Goal: Navigation & Orientation: Find specific page/section

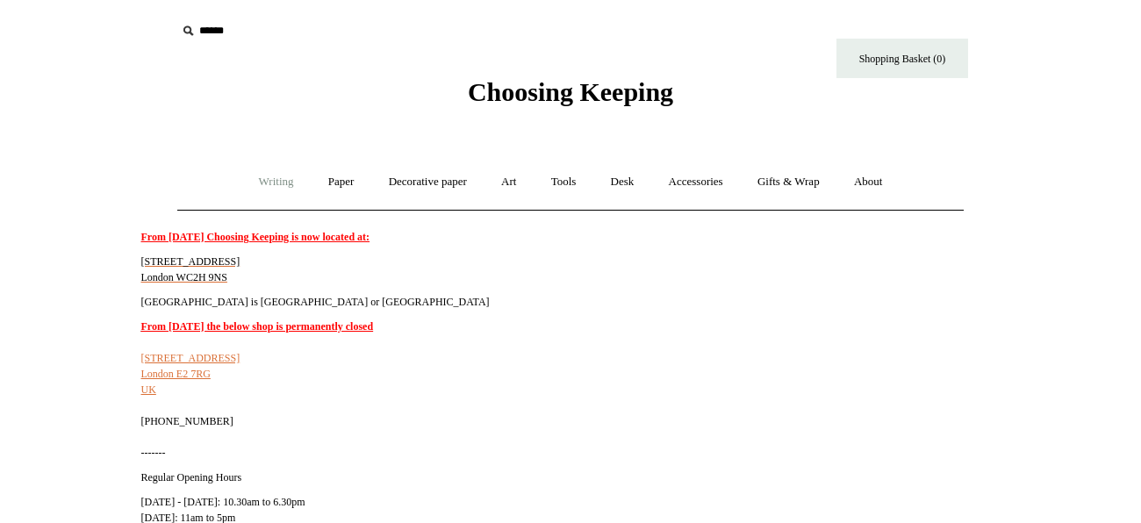
click at [266, 182] on link "Writing +" at bounding box center [276, 182] width 67 height 47
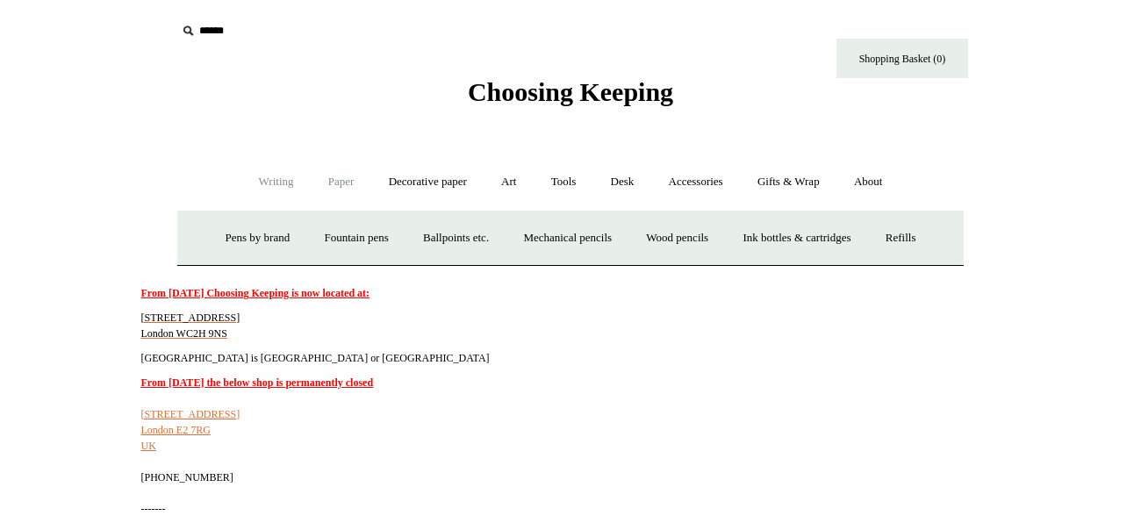
click at [333, 183] on link "Paper +" at bounding box center [342, 182] width 58 height 47
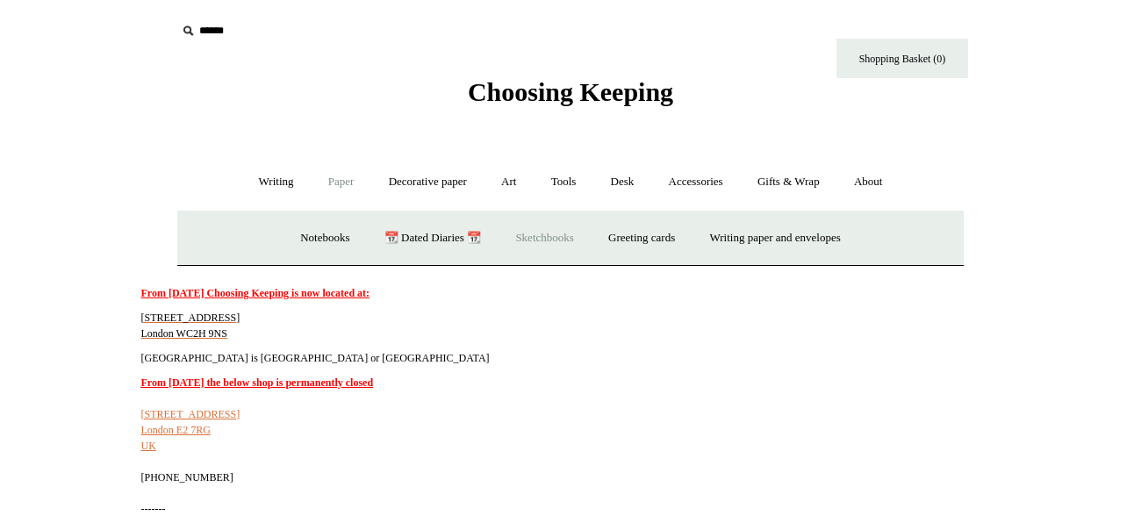
click at [536, 238] on link "Sketchbooks +" at bounding box center [545, 238] width 90 height 47
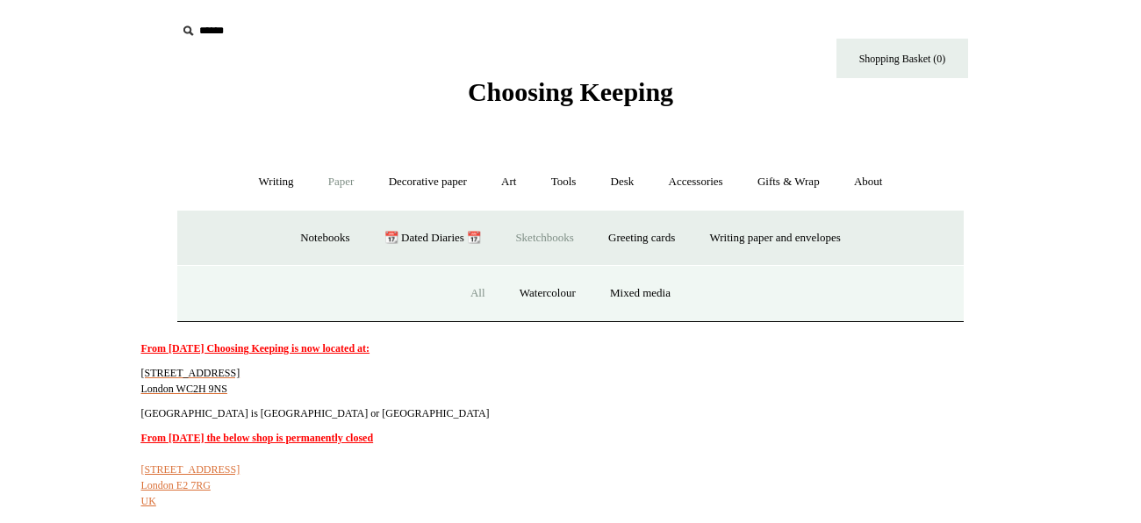
click at [471, 293] on link "All" at bounding box center [478, 293] width 47 height 47
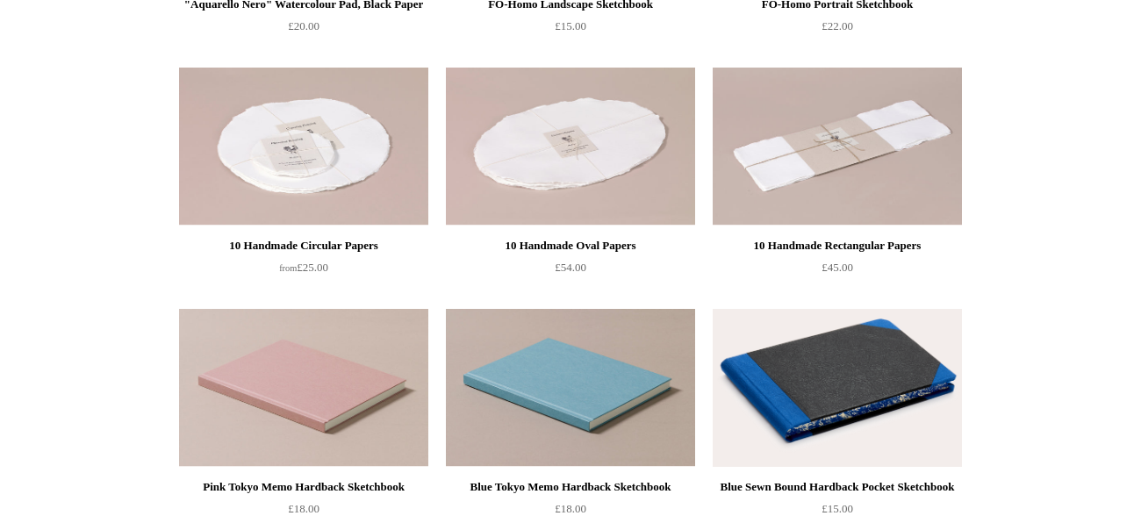
scroll to position [596, 0]
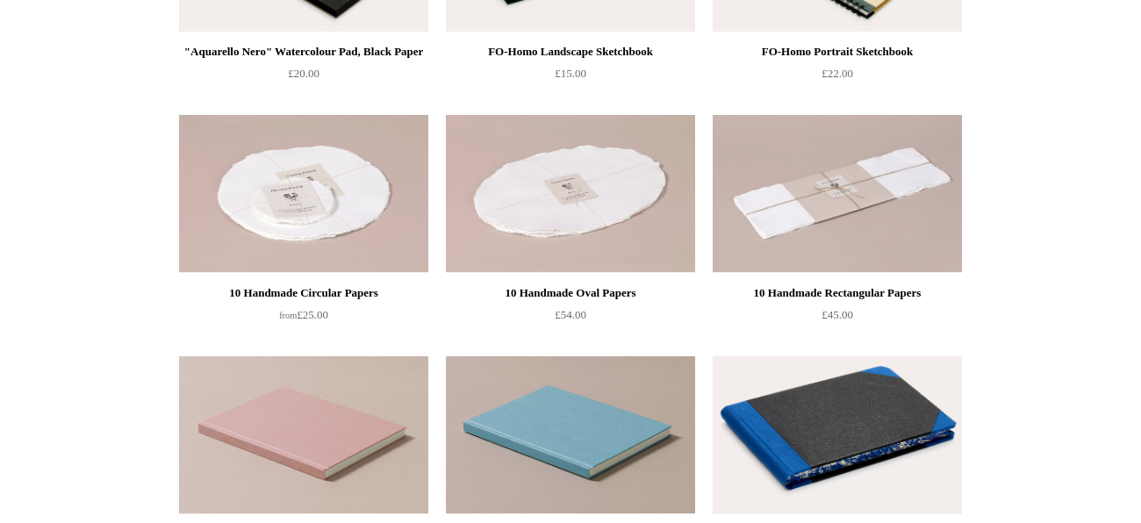
click at [287, 198] on img at bounding box center [303, 194] width 249 height 158
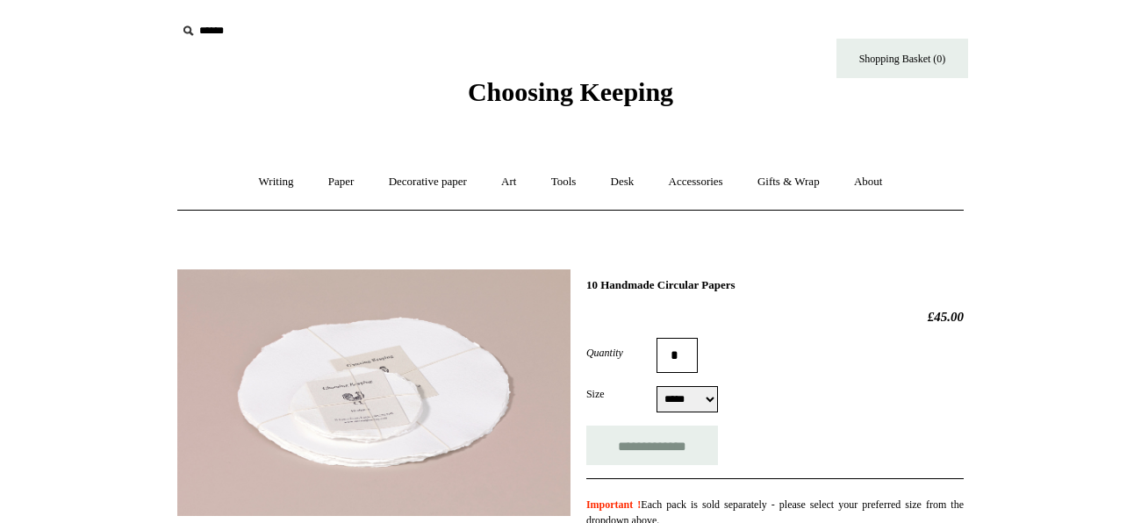
select select "*****"
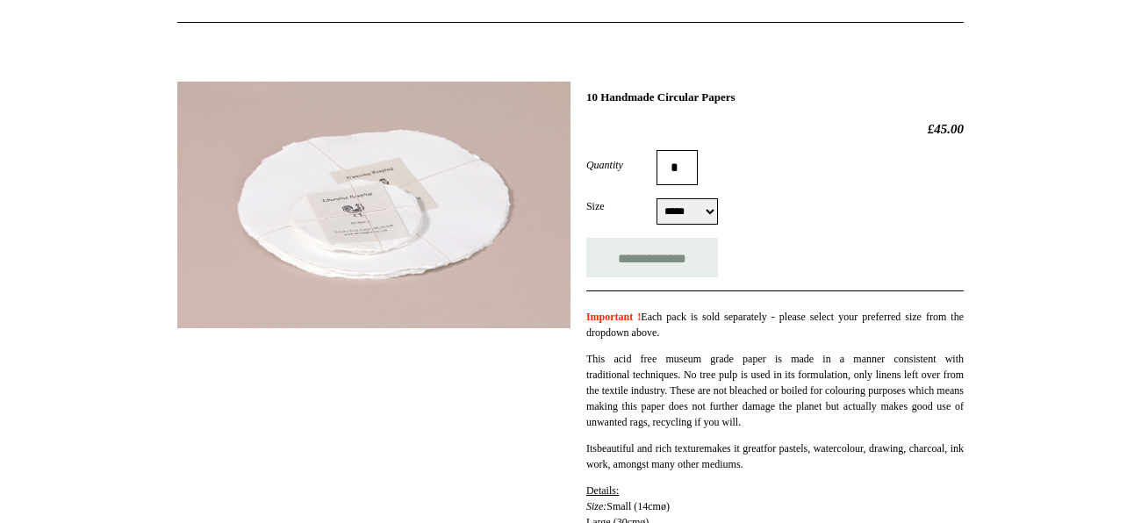
scroll to position [140, 0]
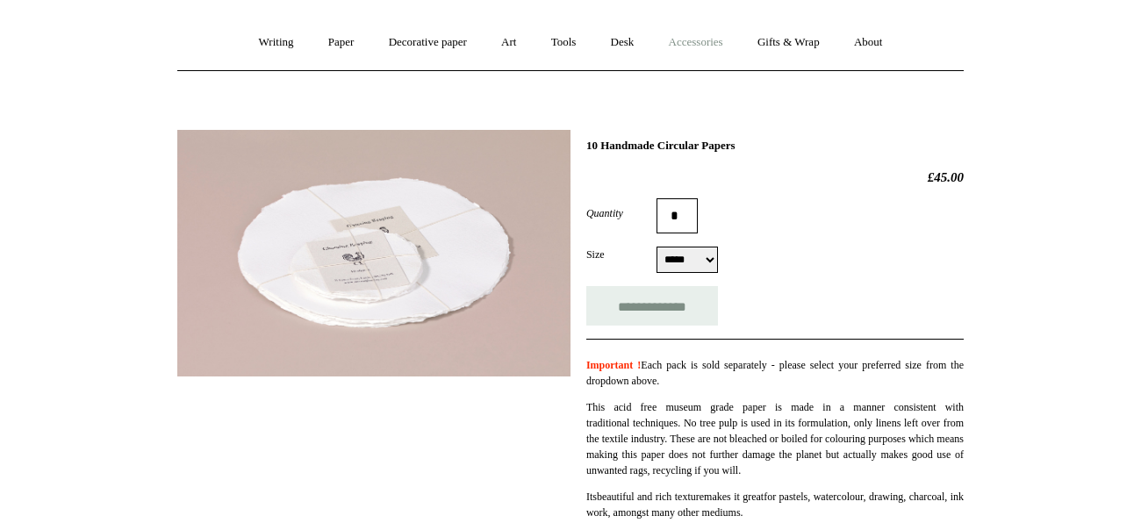
click at [714, 42] on link "Accessories +" at bounding box center [696, 42] width 86 height 47
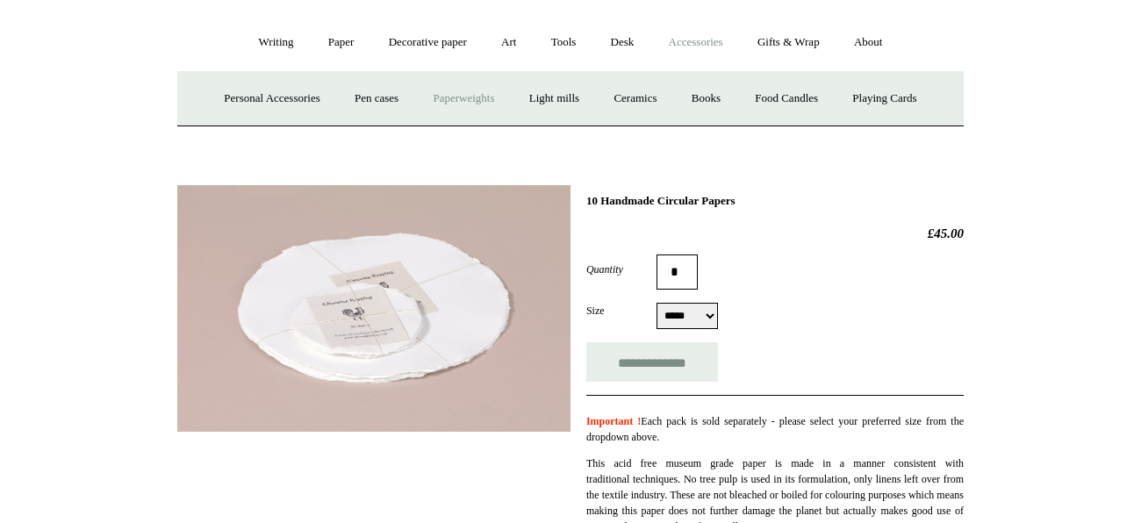
click at [467, 99] on link "Paperweights +" at bounding box center [463, 98] width 93 height 47
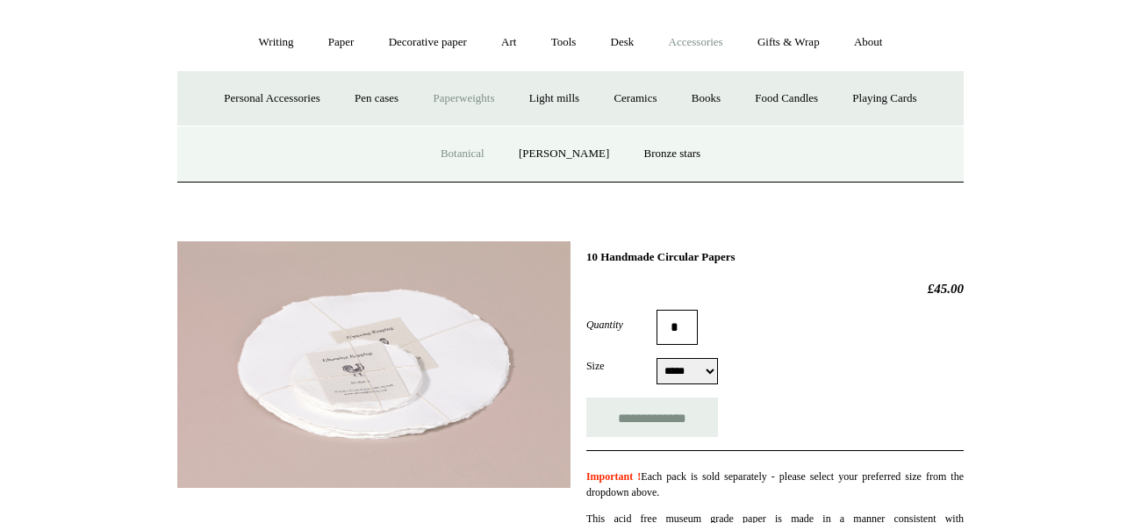
click at [472, 155] on link "Botanical" at bounding box center [462, 154] width 75 height 47
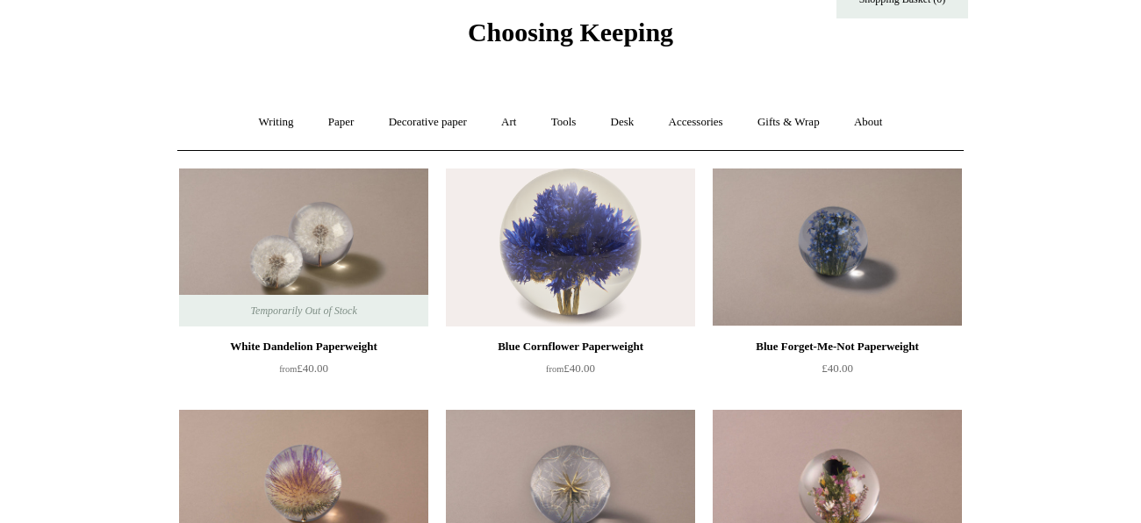
scroll to position [34, 0]
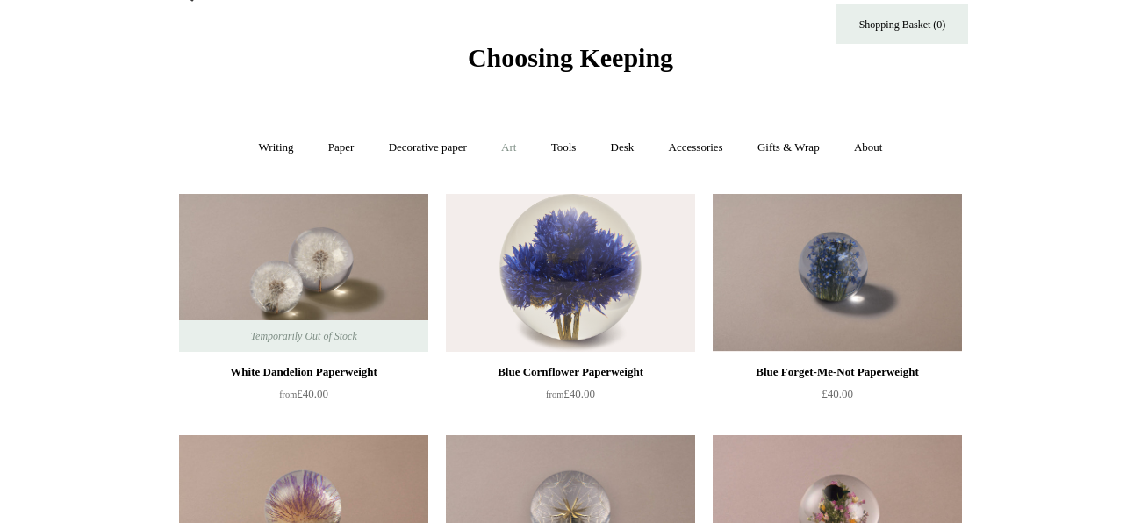
click at [511, 149] on link "Art +" at bounding box center [508, 148] width 47 height 47
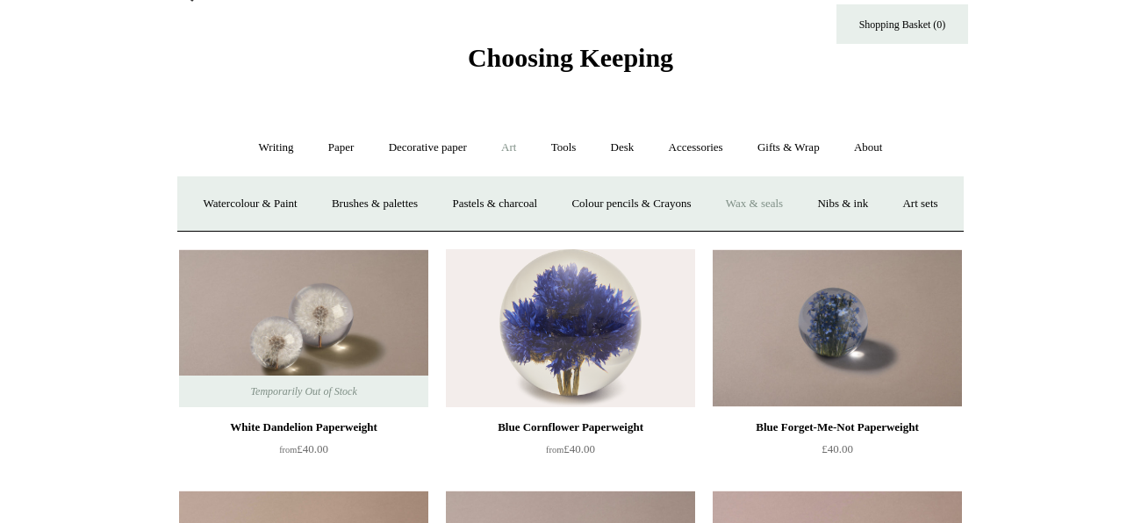
click at [795, 205] on link "Wax & seals" at bounding box center [754, 204] width 89 height 47
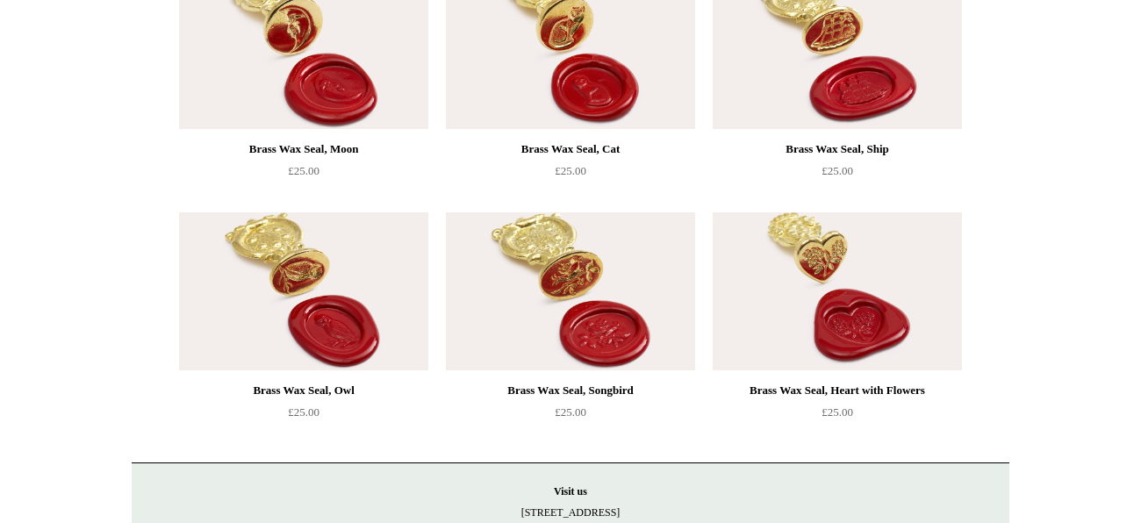
scroll to position [1508, 0]
